Goal: Use online tool/utility: Utilize a website feature to perform a specific function

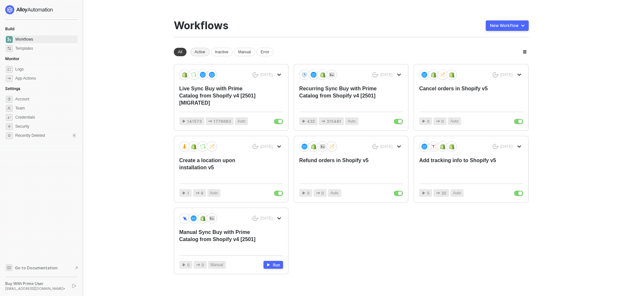
click at [205, 51] on div "Active" at bounding box center [199, 52] width 19 height 8
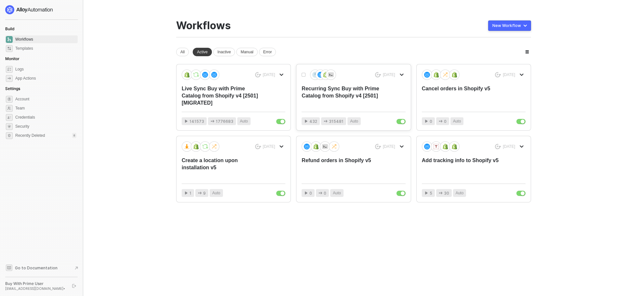
click at [400, 73] on icon "icon-arrow-down" at bounding box center [402, 75] width 4 height 4
click at [239, 95] on div "Live Sync Buy with Prime Catalog from Shopify v4 [2501] [MIGRATED]" at bounding box center [223, 95] width 83 height 21
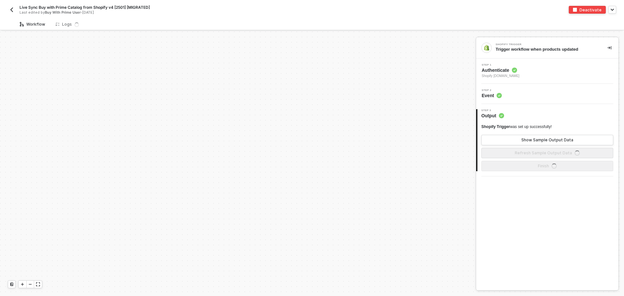
scroll to position [703, 0]
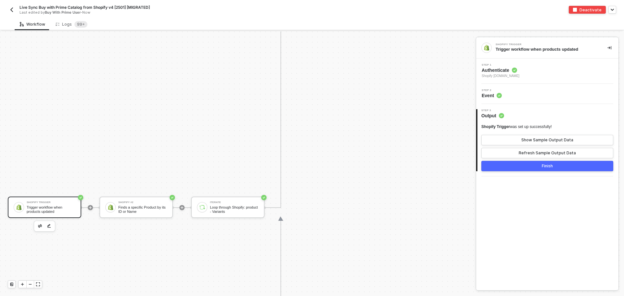
drag, startPoint x: 135, startPoint y: 111, endPoint x: 177, endPoint y: 115, distance: 42.1
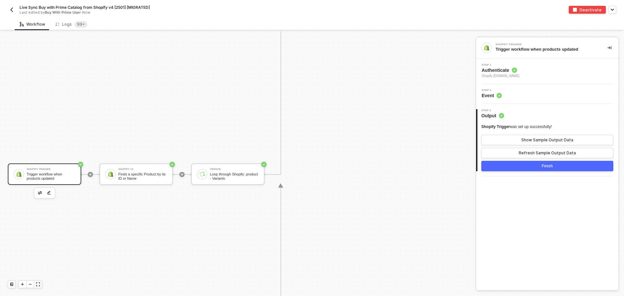
scroll to position [736, 0]
click at [38, 287] on div at bounding box center [38, 284] width 8 height 7
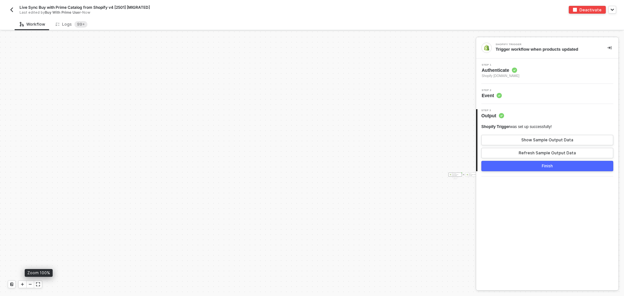
scroll to position [736, 201]
drag, startPoint x: 277, startPoint y: 251, endPoint x: 252, endPoint y: 251, distance: 25.0
click at [252, 251] on div "Shopify Trigger Trigger workflow when products updated Shopify #2 Finds a speci…" at bounding box center [345, 174] width 201 height 323
click at [20, 285] on div at bounding box center [23, 284] width 8 height 7
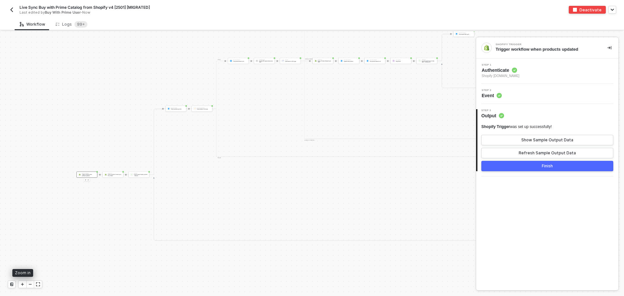
click at [20, 285] on div at bounding box center [23, 284] width 8 height 7
click at [12, 8] on img "button" at bounding box center [11, 9] width 5 height 5
